Goal: Information Seeking & Learning: Learn about a topic

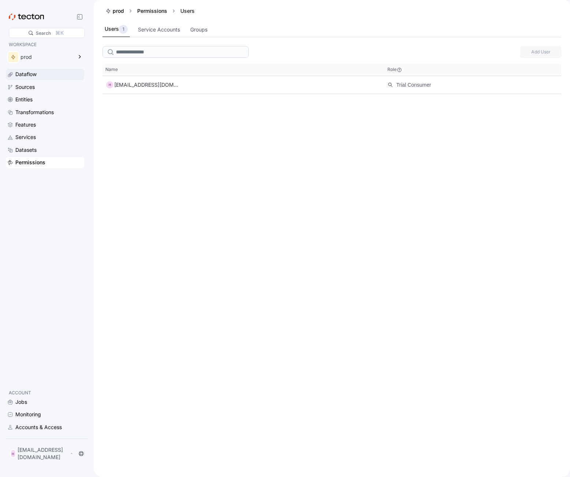
click at [41, 74] on div "Dataflow" at bounding box center [48, 74] width 67 height 8
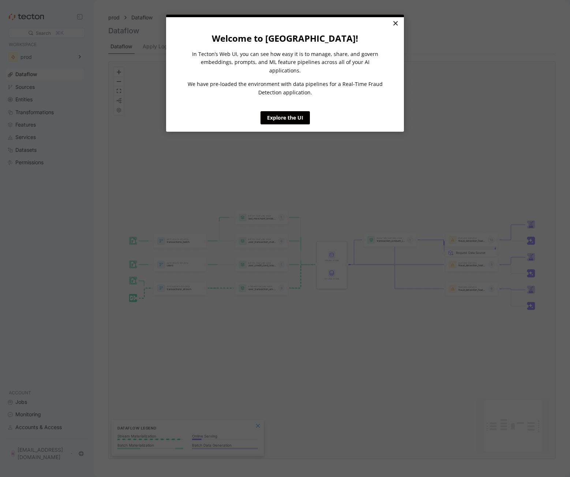
click at [392, 23] on link "×" at bounding box center [395, 23] width 13 height 13
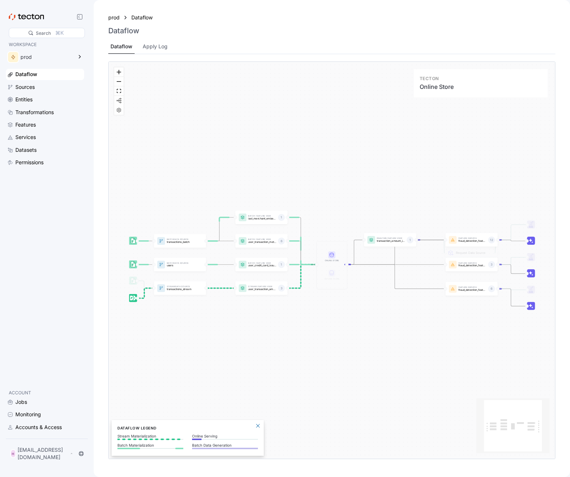
click at [333, 258] on rect at bounding box center [331, 254] width 7 height 7
click at [331, 252] on rect at bounding box center [331, 254] width 7 height 7
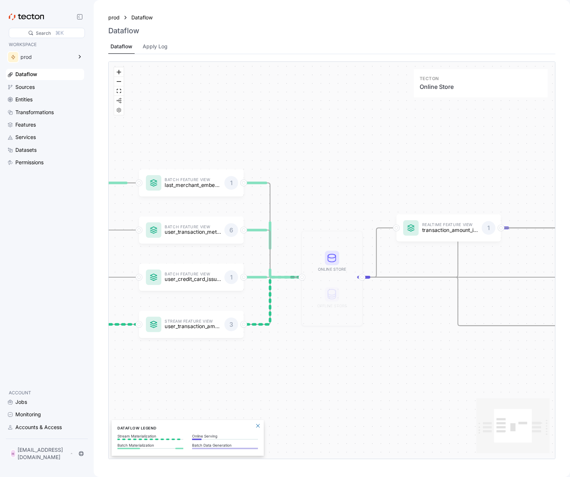
click at [333, 255] on icon at bounding box center [332, 256] width 8 height 4
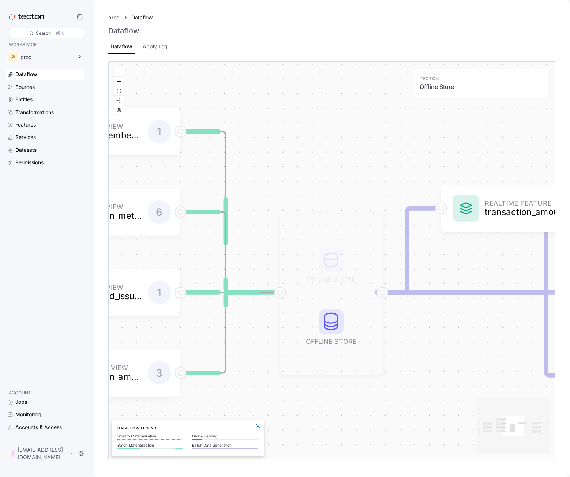
click at [331, 323] on icon at bounding box center [330, 323] width 13 height 7
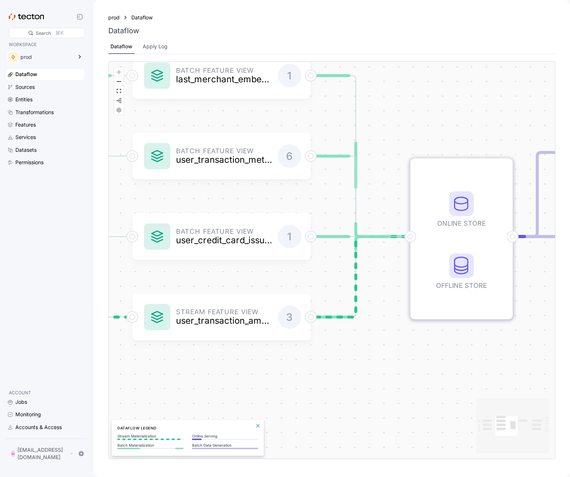
drag, startPoint x: 258, startPoint y: 344, endPoint x: 445, endPoint y: 352, distance: 187.8
click at [445, 352] on div "Batch Data Source transactions_batch Stream Data Source transactions_stream Bat…" at bounding box center [332, 260] width 446 height 397
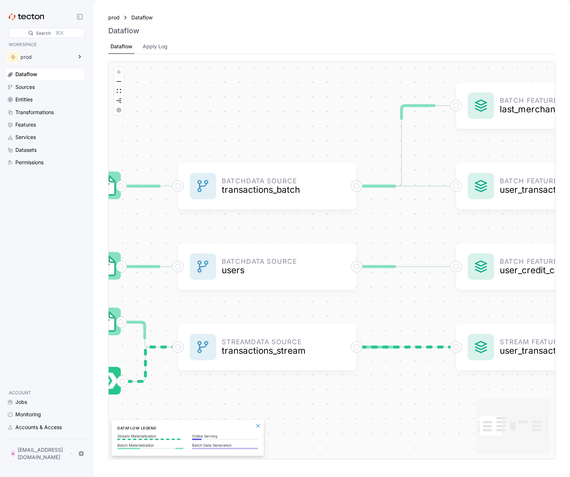
drag, startPoint x: 217, startPoint y: 317, endPoint x: 484, endPoint y: 392, distance: 276.8
click at [484, 392] on div "Batch Data Source transactions_batch Stream Data Source transactions_stream Bat…" at bounding box center [332, 260] width 446 height 397
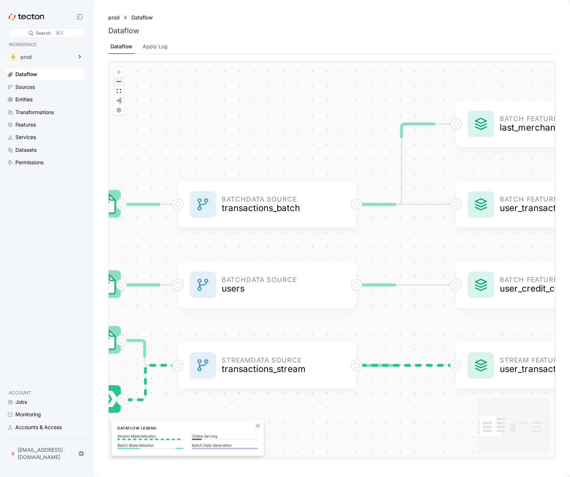
click at [119, 81] on icon "zoom out" at bounding box center [119, 81] width 4 height 1
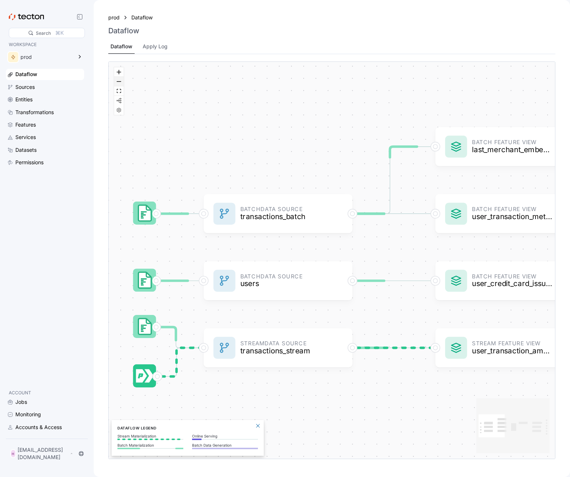
click at [119, 81] on icon "zoom out" at bounding box center [119, 81] width 4 height 1
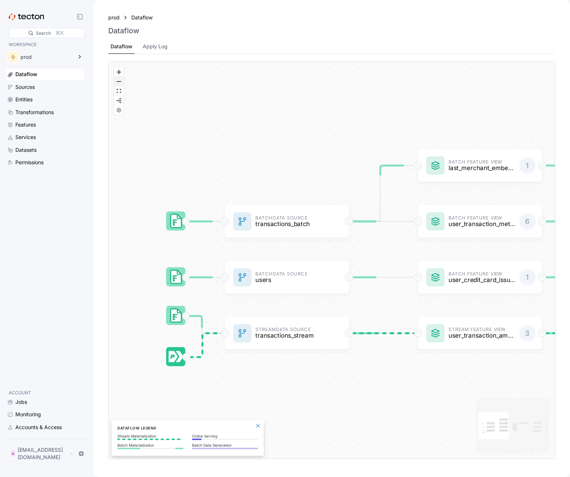
click at [119, 82] on button "zoom out" at bounding box center [119, 82] width 10 height 10
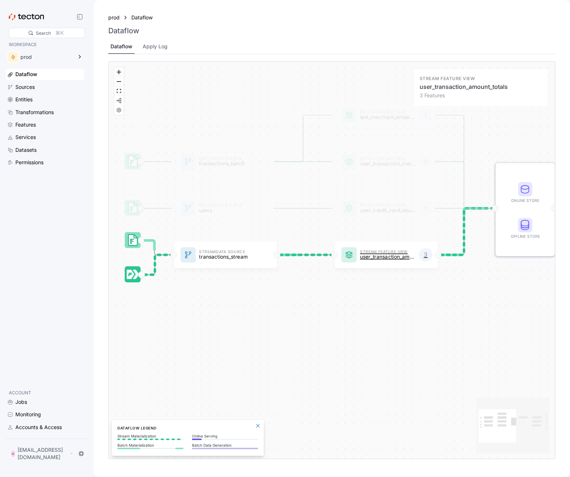
drag, startPoint x: 419, startPoint y: 313, endPoint x: 350, endPoint y: 247, distance: 95.7
click at [350, 247] on div at bounding box center [348, 254] width 15 height 15
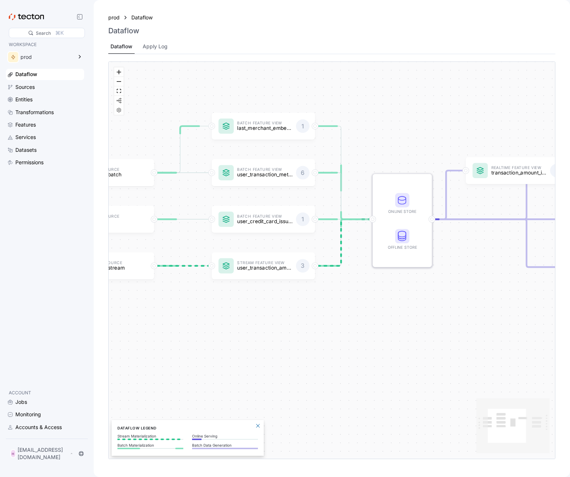
drag, startPoint x: 485, startPoint y: 322, endPoint x: 341, endPoint y: 335, distance: 144.7
click at [341, 335] on div "Batch Data Source transactions_batch Stream Data Source transactions_stream Bat…" at bounding box center [332, 260] width 446 height 397
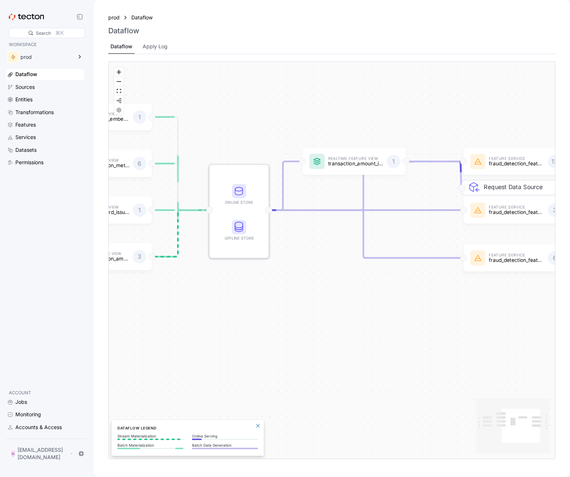
drag, startPoint x: 488, startPoint y: 304, endPoint x: 346, endPoint y: 294, distance: 142.3
click at [346, 294] on div "Batch Data Source transactions_batch Stream Data Source transactions_stream Bat…" at bounding box center [332, 260] width 446 height 397
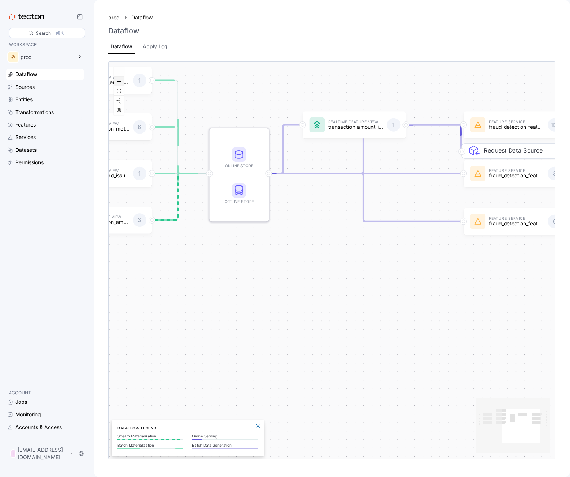
click at [121, 79] on button "zoom out" at bounding box center [119, 82] width 10 height 10
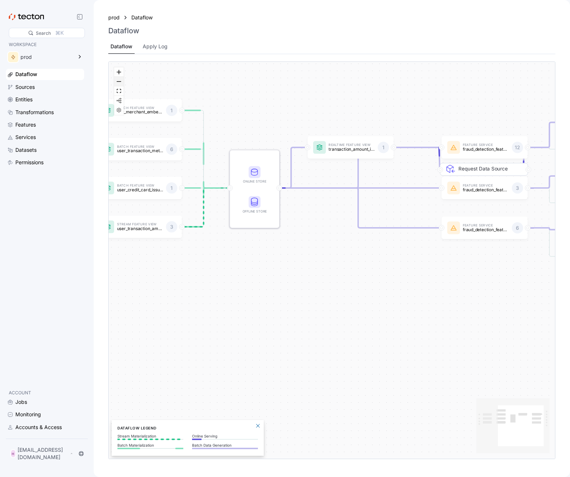
click at [121, 79] on button "zoom out" at bounding box center [119, 82] width 10 height 10
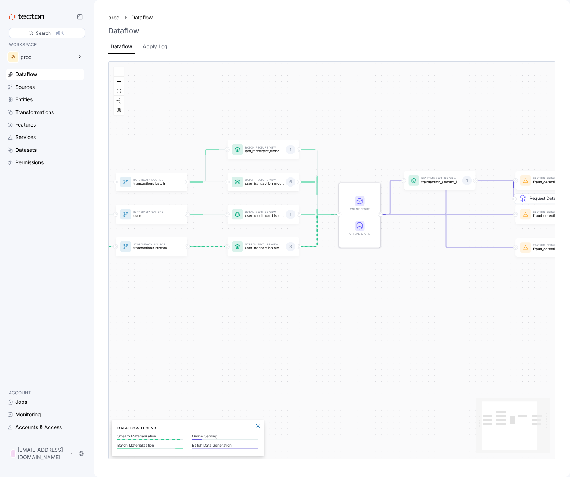
drag, startPoint x: 327, startPoint y: 289, endPoint x: 421, endPoint y: 304, distance: 95.5
click at [421, 304] on div "Batch Data Source transactions_batch Stream Data Source transactions_stream Bat…" at bounding box center [332, 260] width 446 height 397
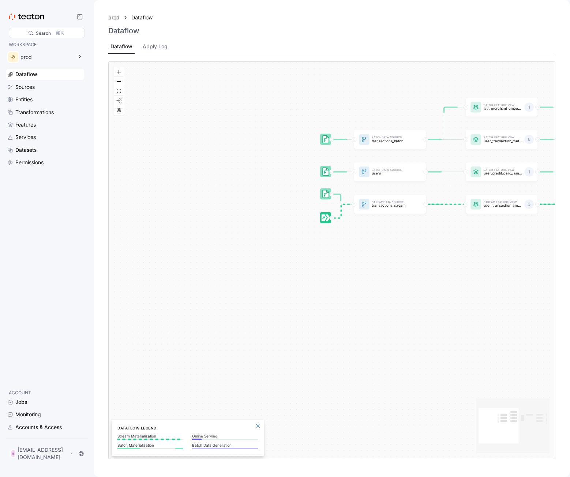
drag, startPoint x: 218, startPoint y: 283, endPoint x: 454, endPoint y: 240, distance: 240.1
click at [454, 240] on div "Batch Data Source transactions_batch Stream Data Source transactions_stream Bat…" at bounding box center [332, 260] width 446 height 397
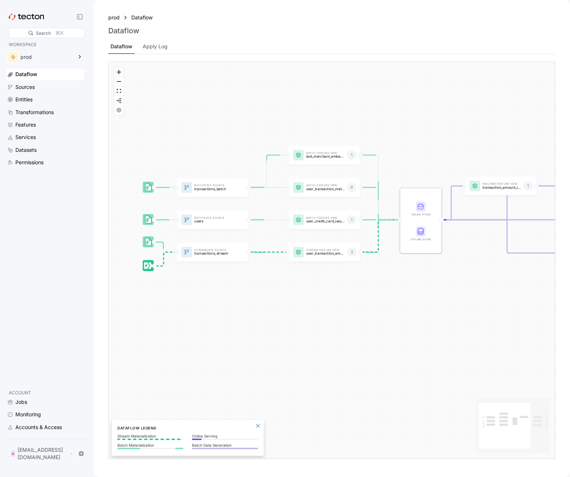
drag, startPoint x: 362, startPoint y: 264, endPoint x: 248, endPoint y: 312, distance: 123.4
click at [248, 312] on div "Batch Data Source transactions_batch Stream Data Source transactions_stream Bat…" at bounding box center [332, 260] width 446 height 397
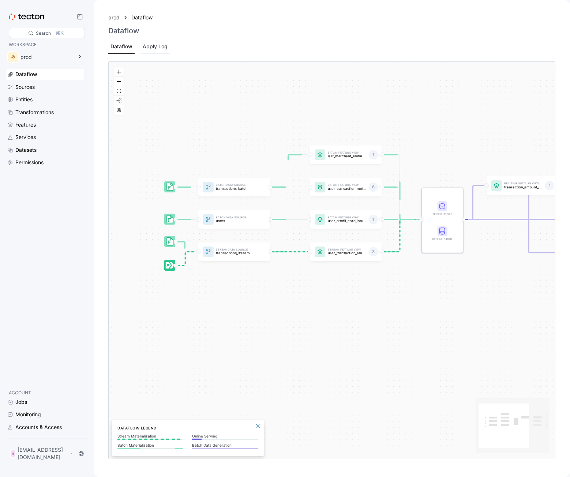
click at [157, 50] on div "Apply Log" at bounding box center [155, 46] width 25 height 8
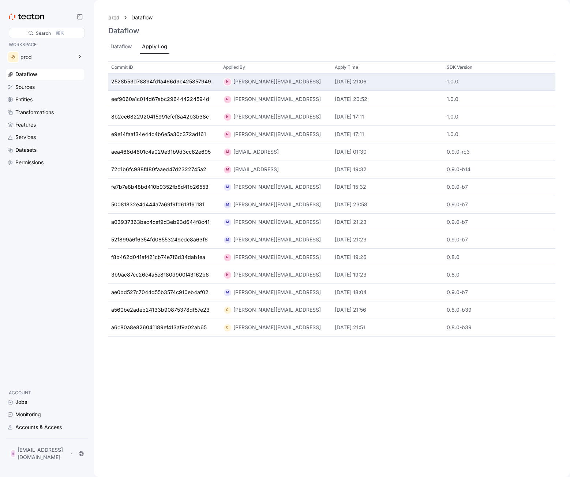
click at [157, 85] on div "2528b53d78894fd1a466d9c425857949" at bounding box center [161, 82] width 100 height 8
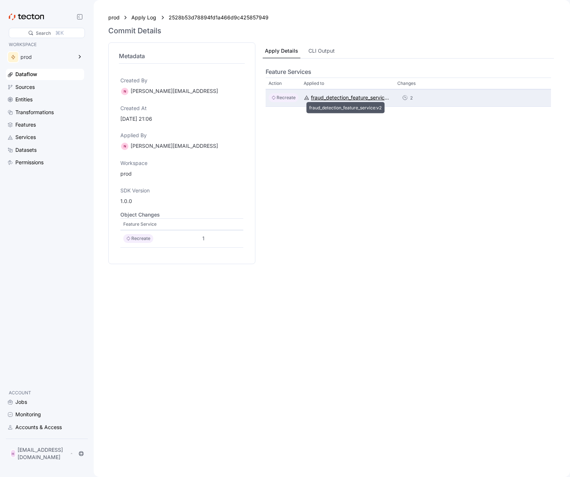
click at [371, 99] on div "fraud_detection_feature_service:v2" at bounding box center [351, 98] width 80 height 8
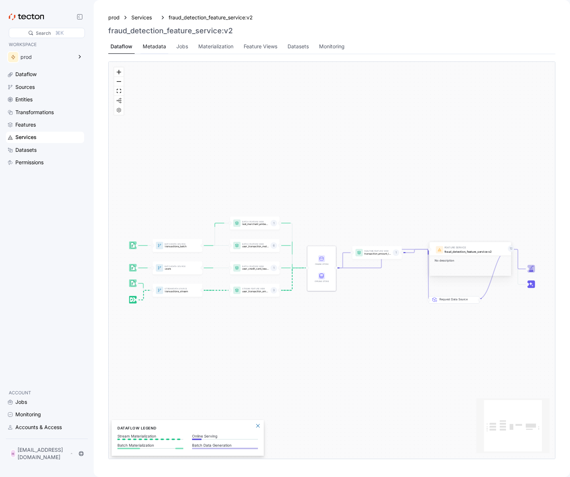
click at [156, 50] on div "Metadata" at bounding box center [154, 46] width 23 height 8
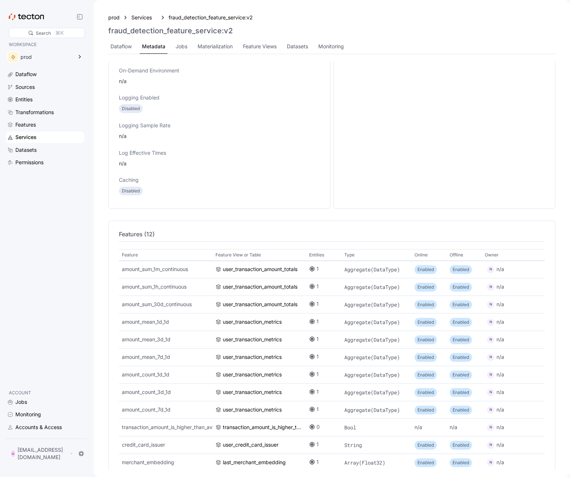
scroll to position [387, 0]
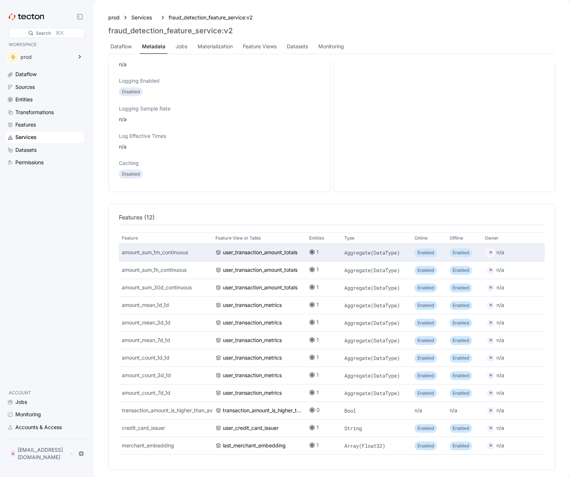
click at [181, 248] on div "amount_sum_1m_continuous" at bounding box center [166, 252] width 88 height 8
click at [230, 248] on div "user_transaction_amount_totals" at bounding box center [260, 252] width 75 height 8
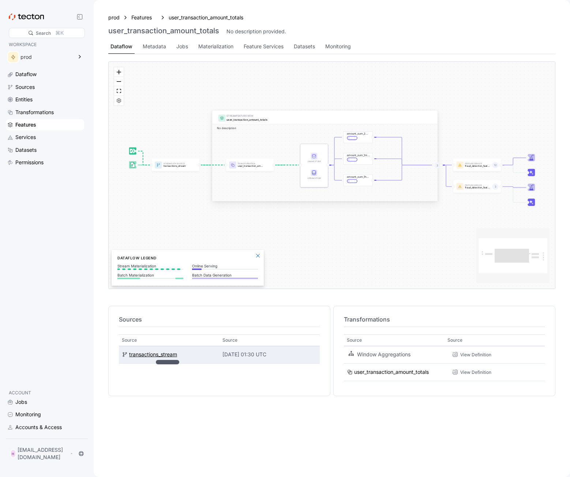
click at [162, 357] on div "transactions_stream" at bounding box center [153, 355] width 48 height 8
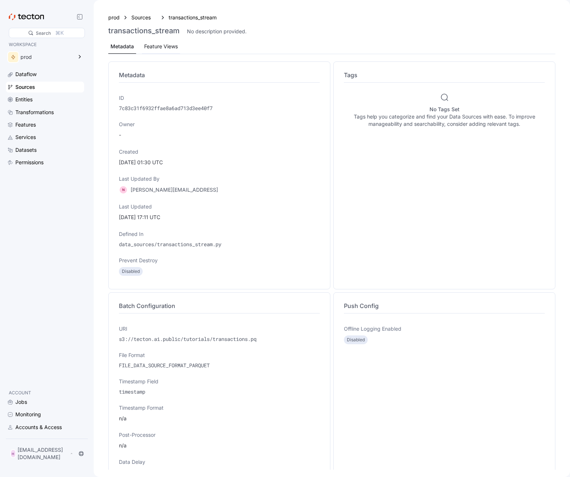
click at [158, 51] on div "Feature Views" at bounding box center [161, 47] width 38 height 14
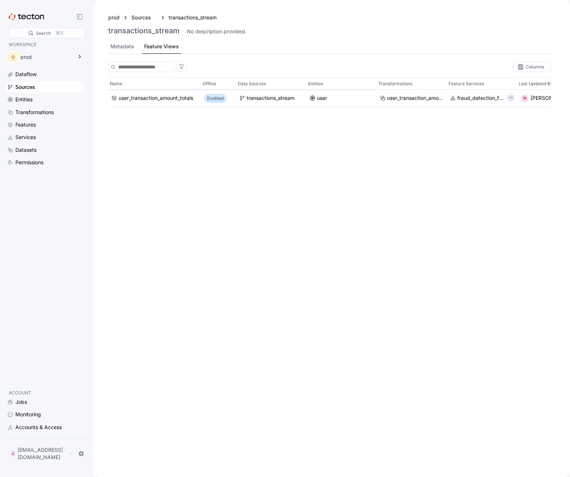
scroll to position [0, 177]
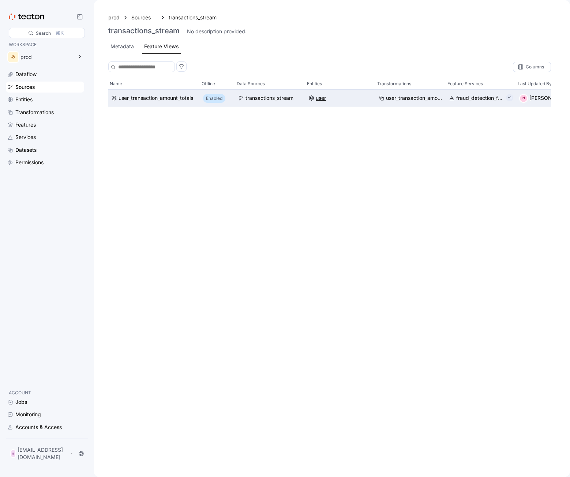
click at [328, 98] on div "user" at bounding box center [340, 98] width 64 height 8
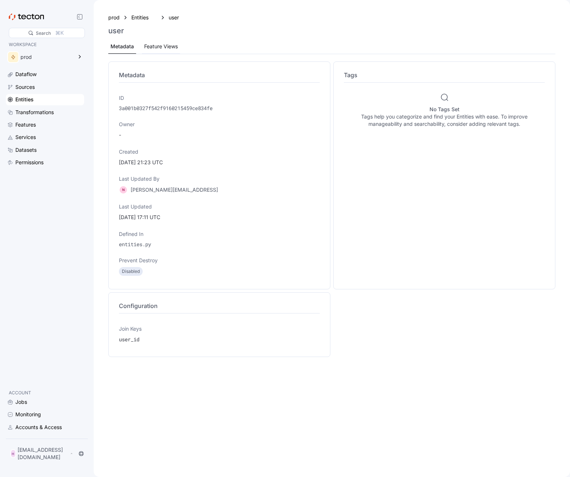
click at [173, 48] on div "Feature Views" at bounding box center [161, 46] width 34 height 8
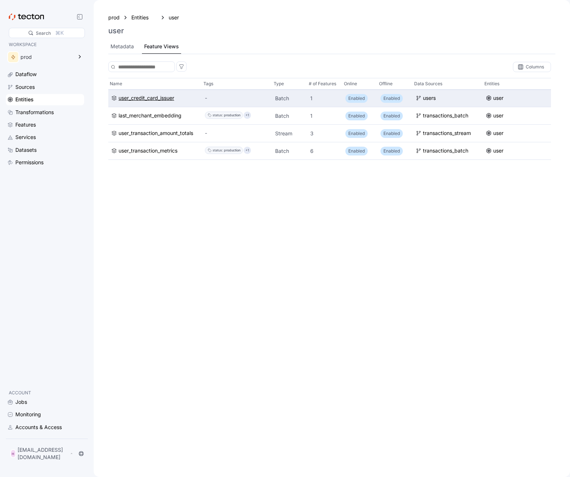
click at [157, 95] on div "user_credit_card_issuer" at bounding box center [147, 98] width 56 height 8
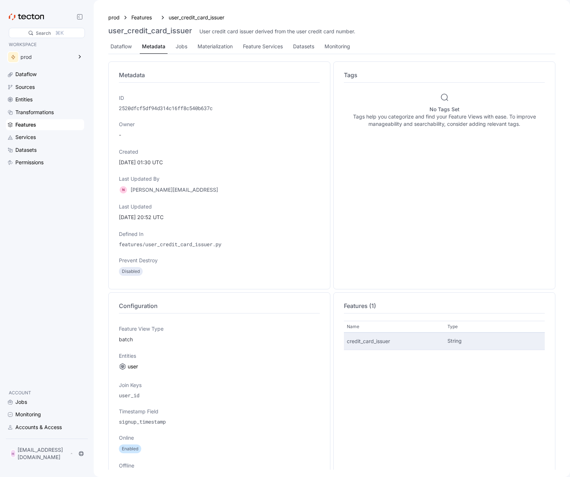
click at [372, 343] on p "credit_card_issuer" at bounding box center [394, 340] width 95 height 7
click at [186, 46] on div "Jobs" at bounding box center [182, 46] width 12 height 8
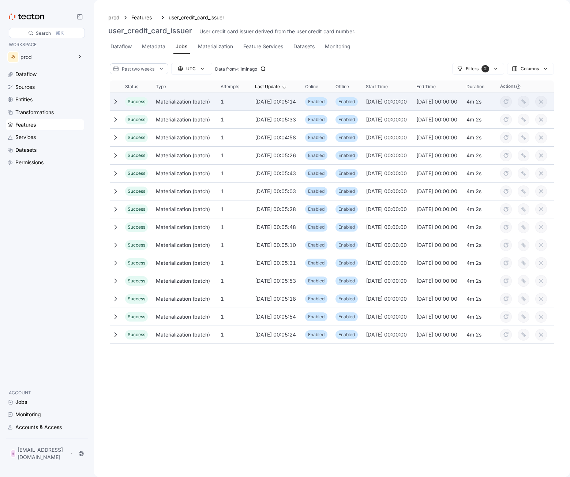
click at [116, 100] on icon at bounding box center [116, 102] width 6 height 6
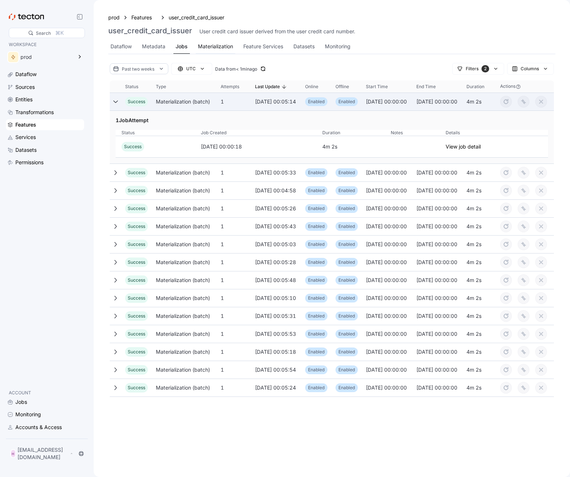
click at [214, 46] on div "Materialization" at bounding box center [215, 46] width 35 height 8
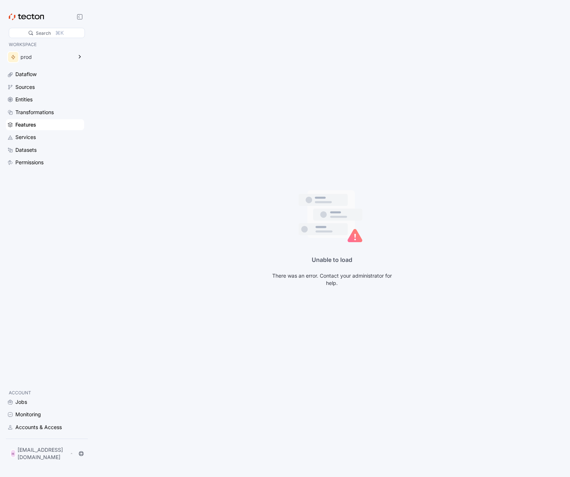
click at [38, 121] on div "Features" at bounding box center [48, 125] width 67 height 8
click at [34, 134] on div "Services" at bounding box center [25, 137] width 20 height 8
